Goal: Register for event/course

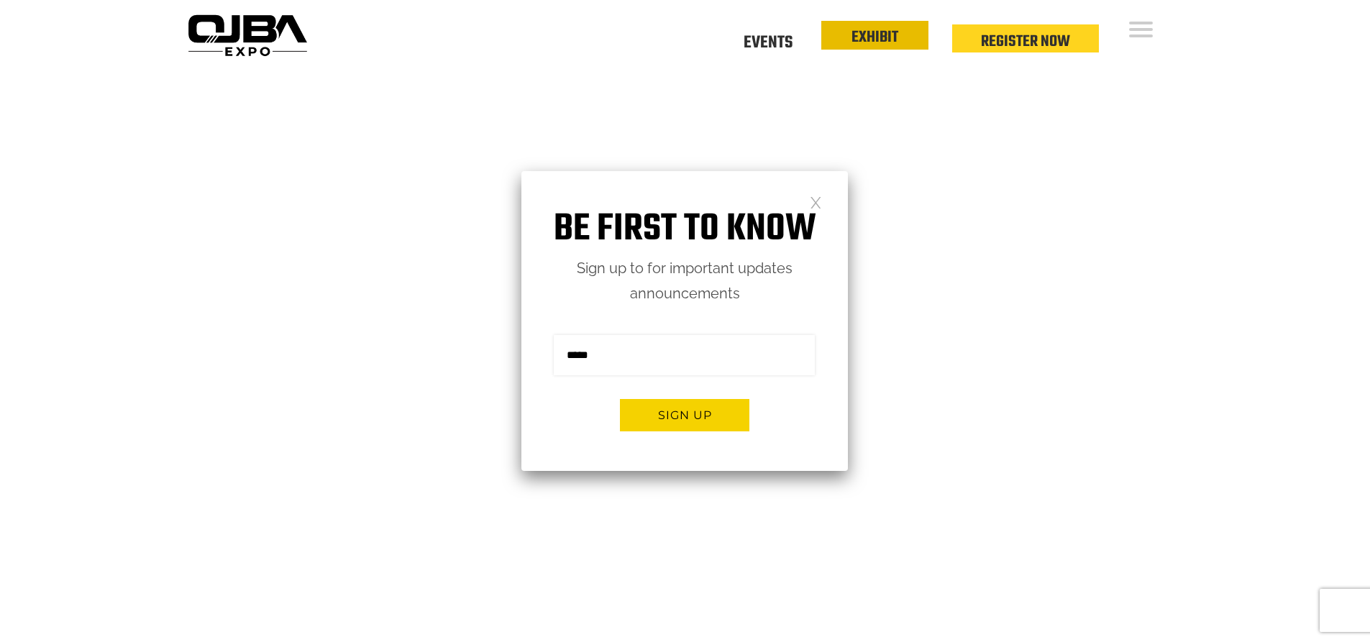
click at [865, 42] on link "EXHIBIT" at bounding box center [874, 37] width 47 height 24
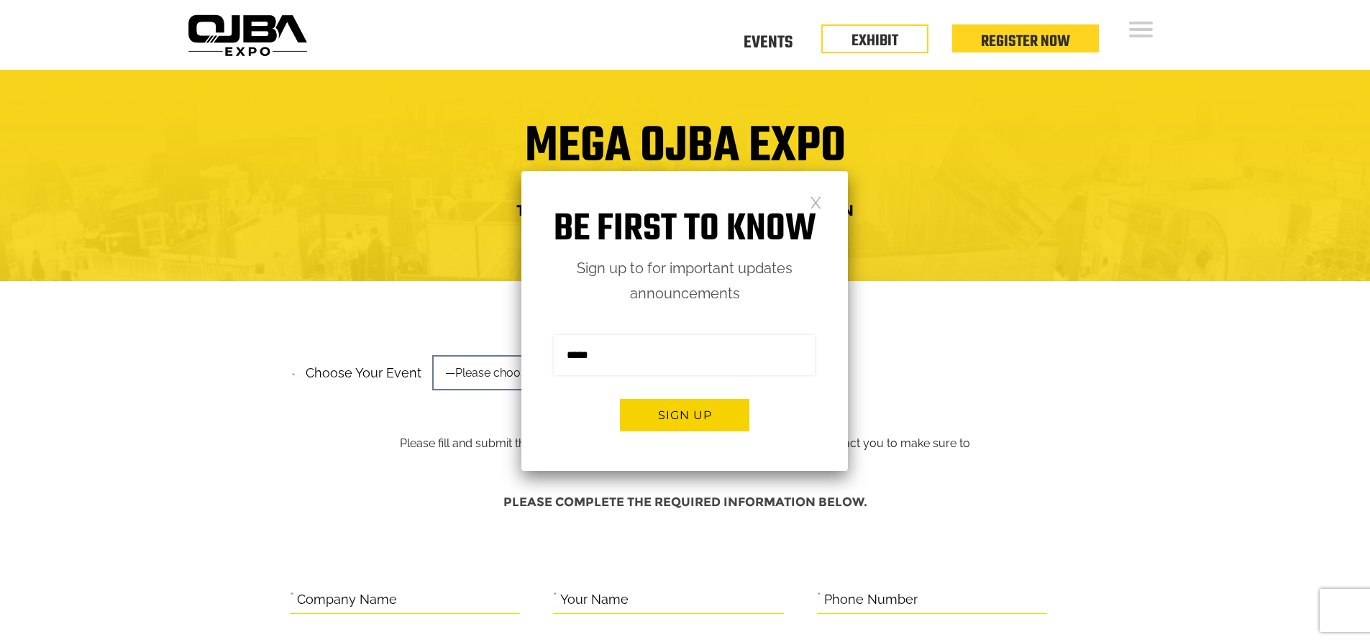
click at [816, 201] on link at bounding box center [816, 202] width 12 height 12
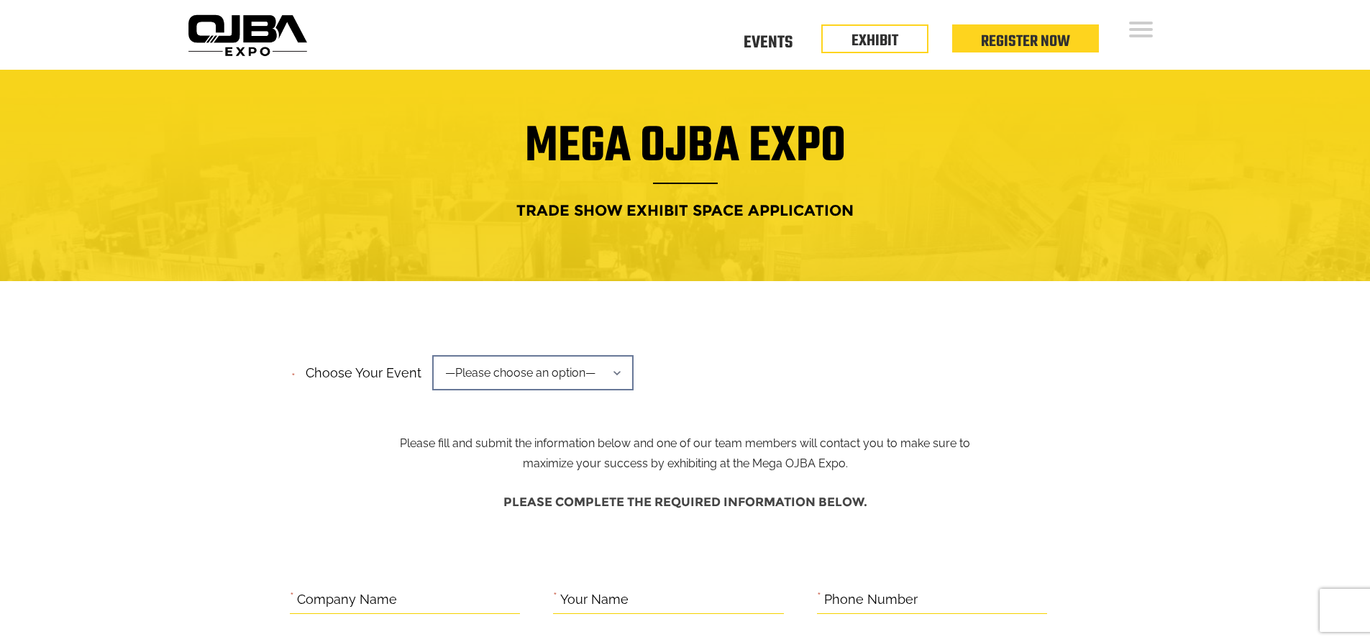
click at [610, 372] on span "—Please choose an option—" at bounding box center [532, 372] width 201 height 35
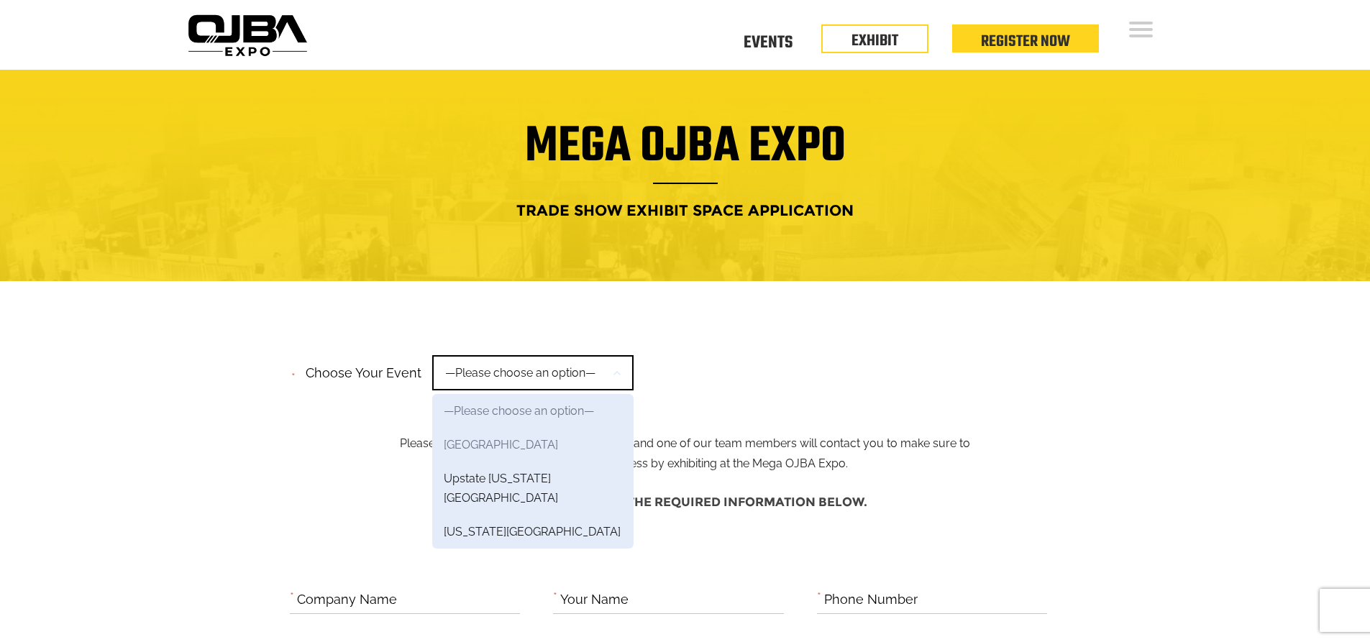
click at [500, 442] on link "[GEOGRAPHIC_DATA]" at bounding box center [532, 445] width 201 height 34
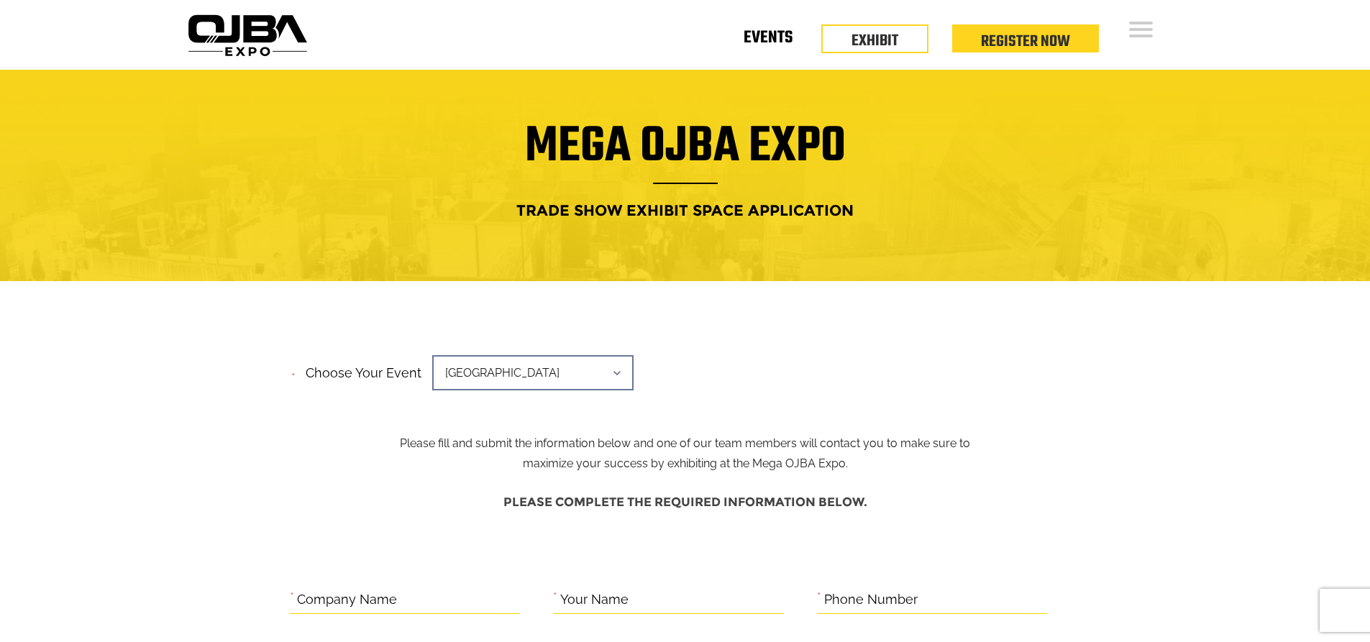
click at [761, 42] on link "Events" at bounding box center [768, 40] width 49 height 5
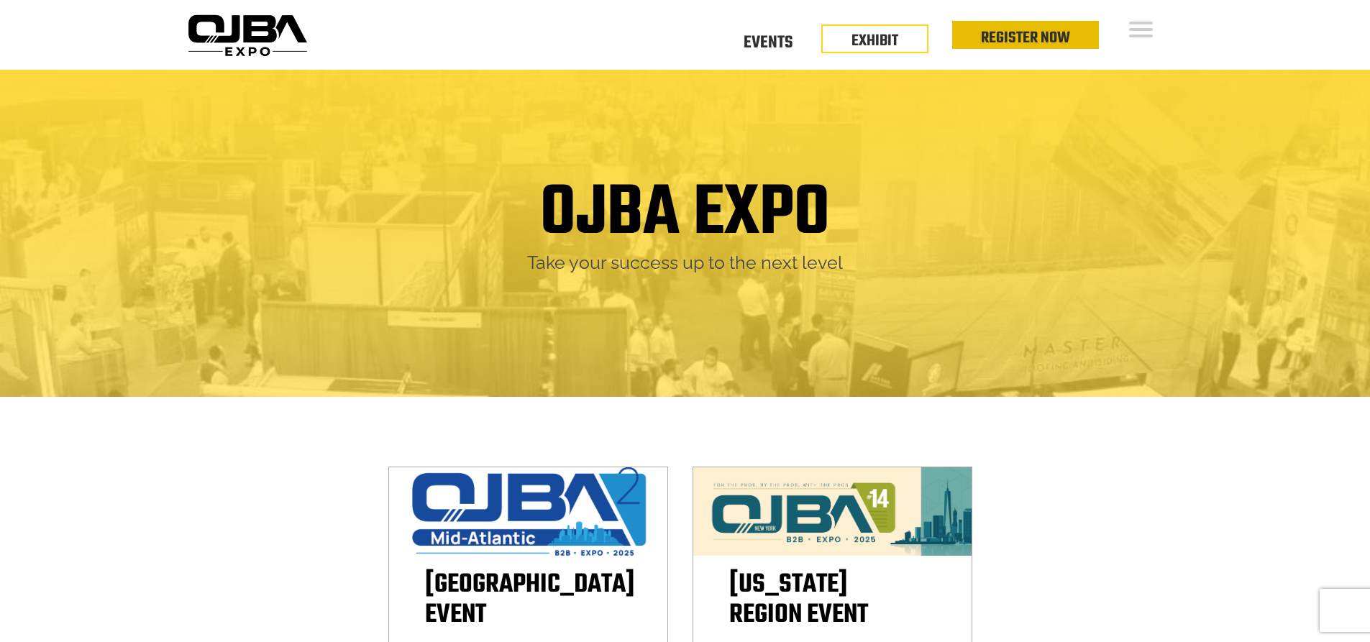
click at [1020, 35] on link "Register Now" at bounding box center [1025, 38] width 89 height 24
